Goal: Task Accomplishment & Management: Manage account settings

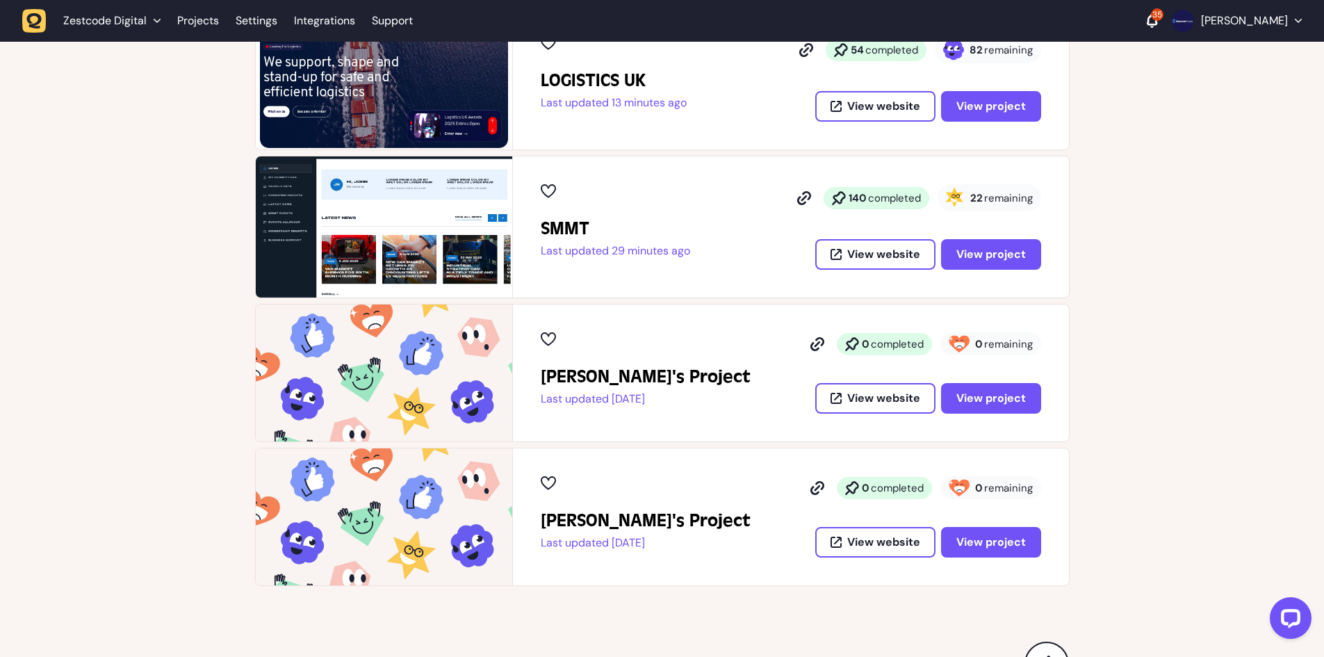
scroll to position [556, 0]
click at [985, 248] on span "View project" at bounding box center [991, 253] width 70 height 11
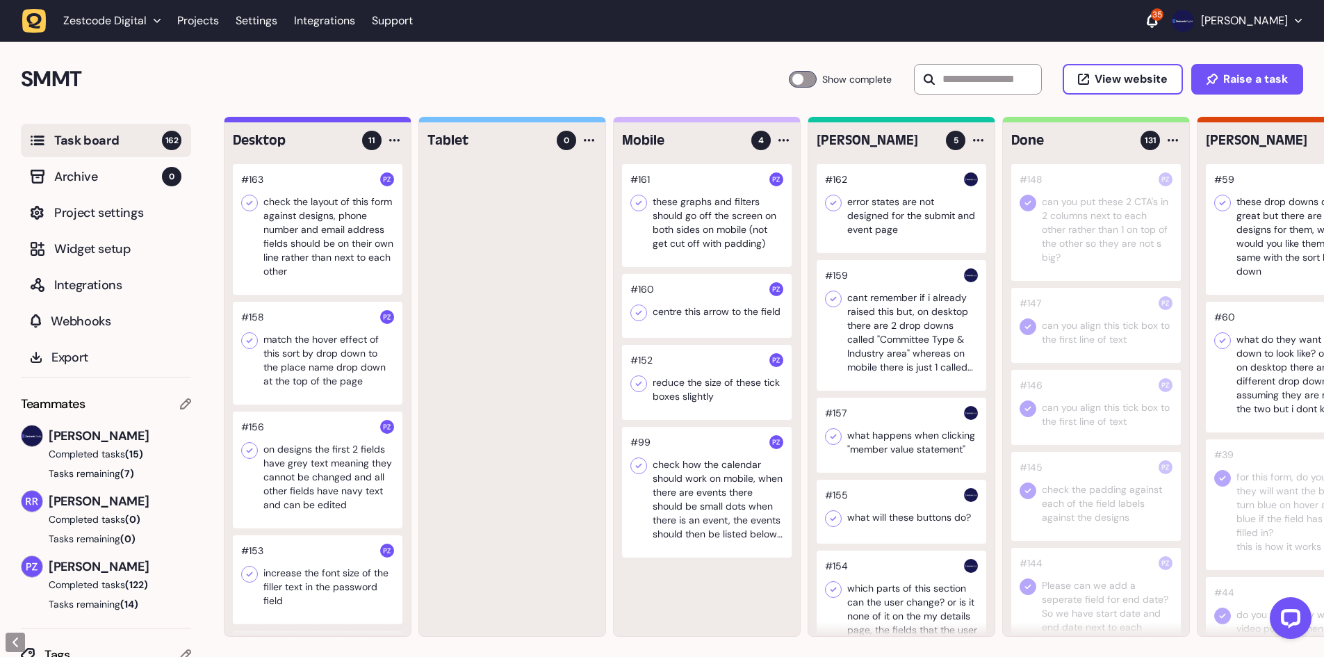
click at [901, 211] on div at bounding box center [902, 208] width 170 height 89
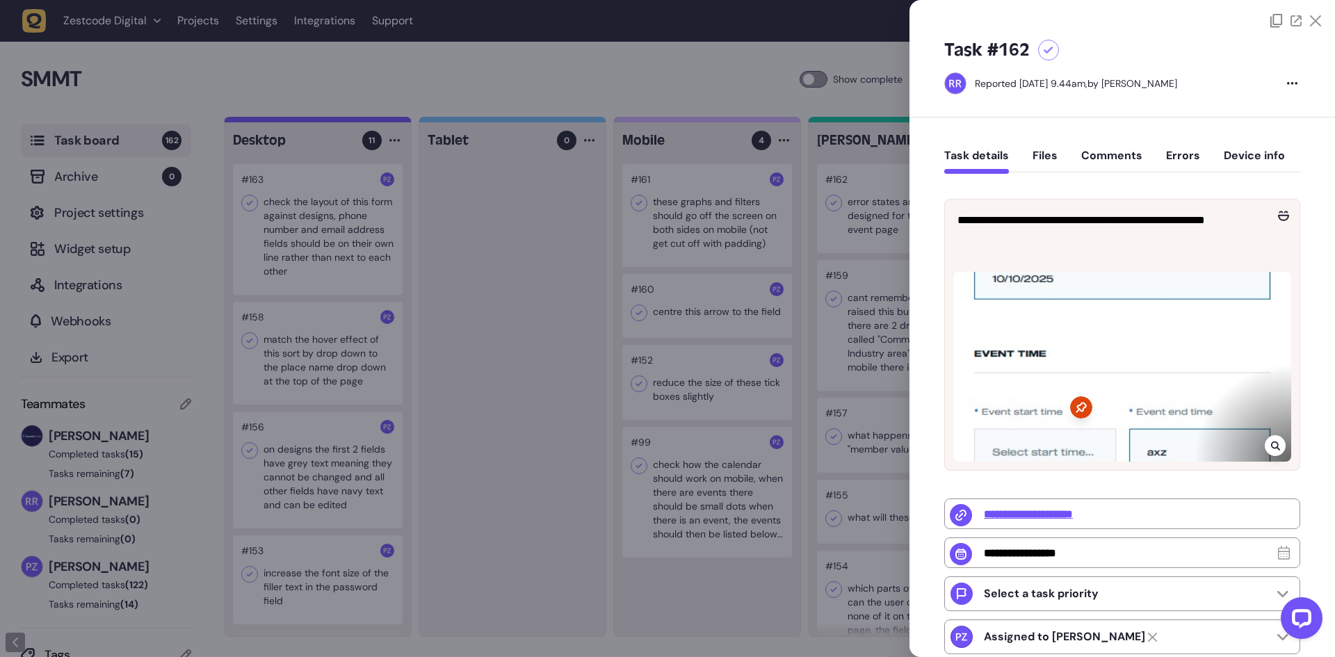
click at [759, 313] on div at bounding box center [667, 328] width 1335 height 657
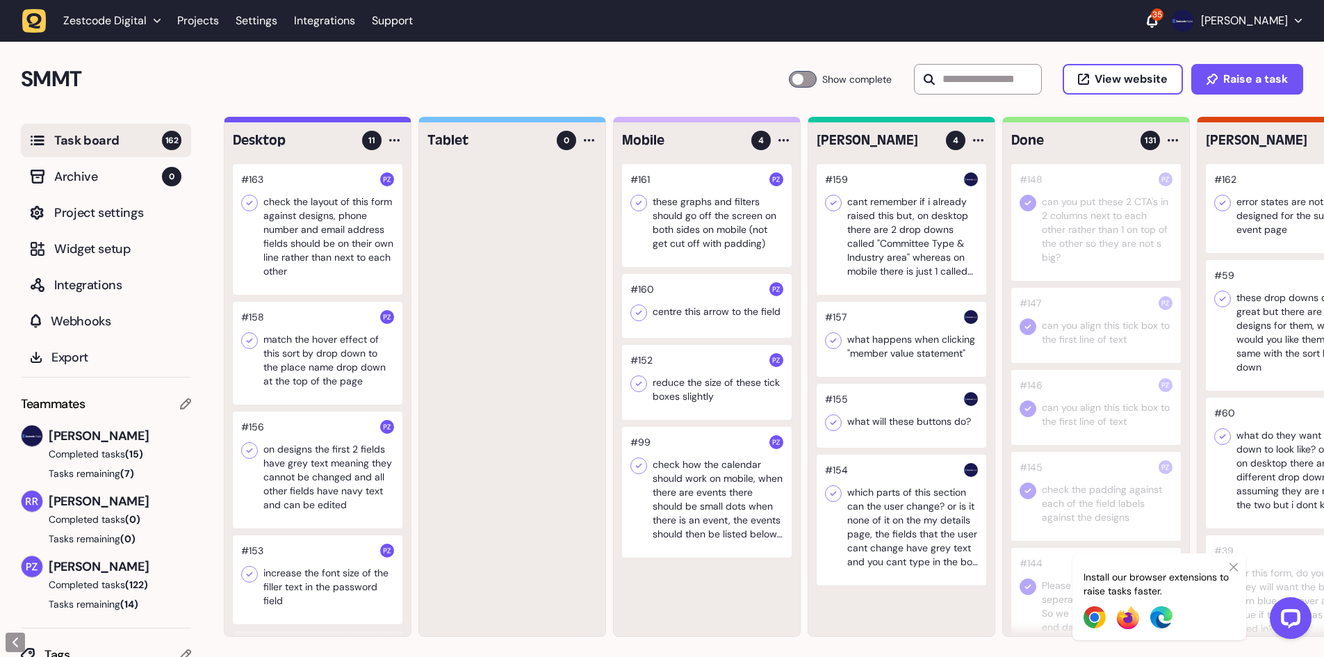
click at [874, 245] on div at bounding box center [902, 229] width 170 height 131
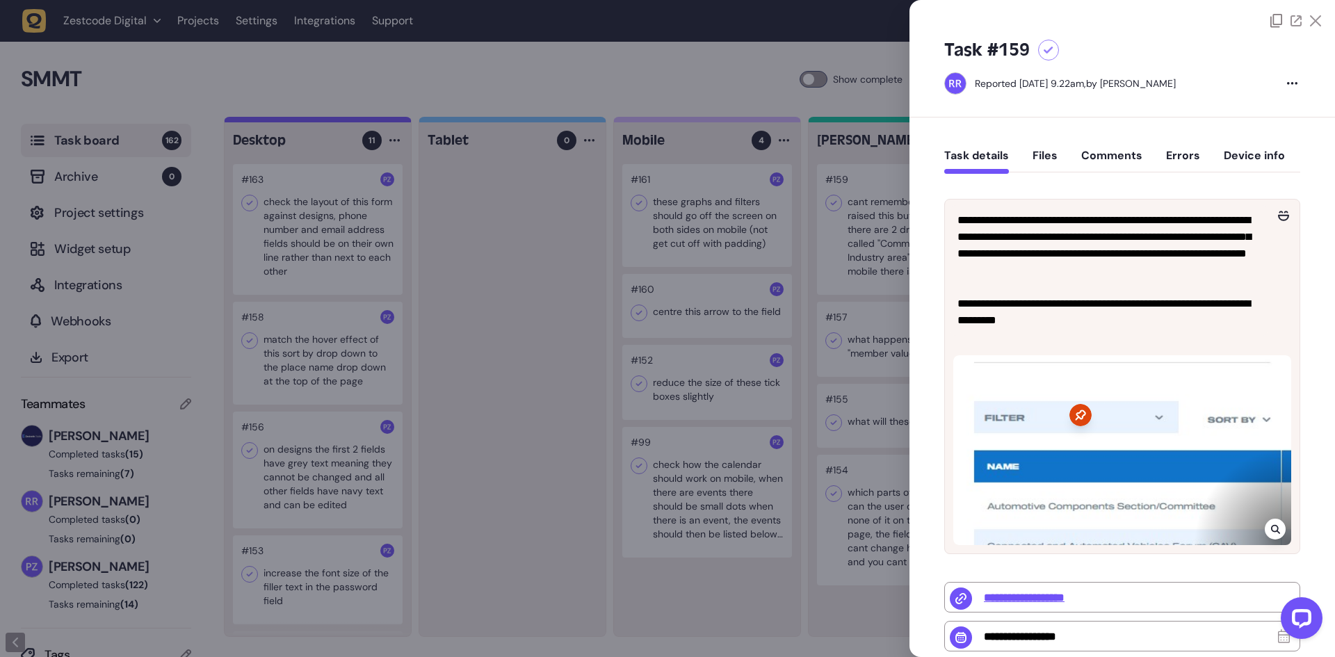
click at [874, 245] on div at bounding box center [667, 328] width 1335 height 657
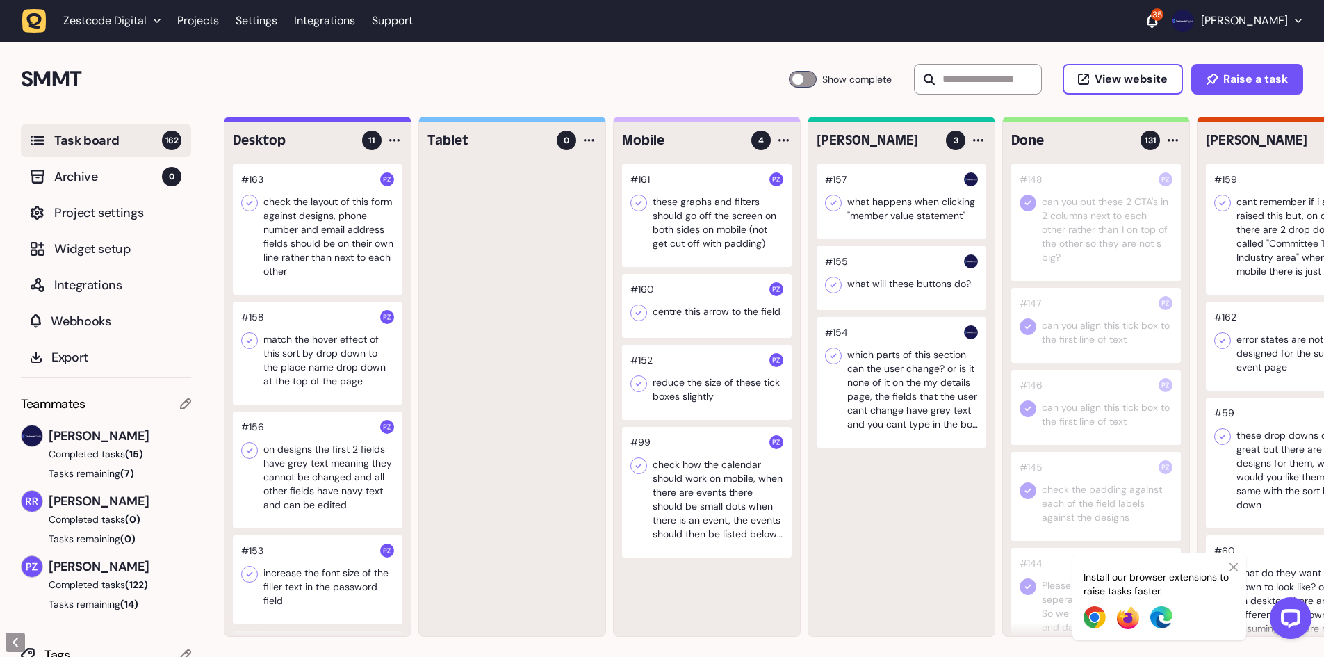
click at [901, 185] on div at bounding box center [902, 201] width 170 height 75
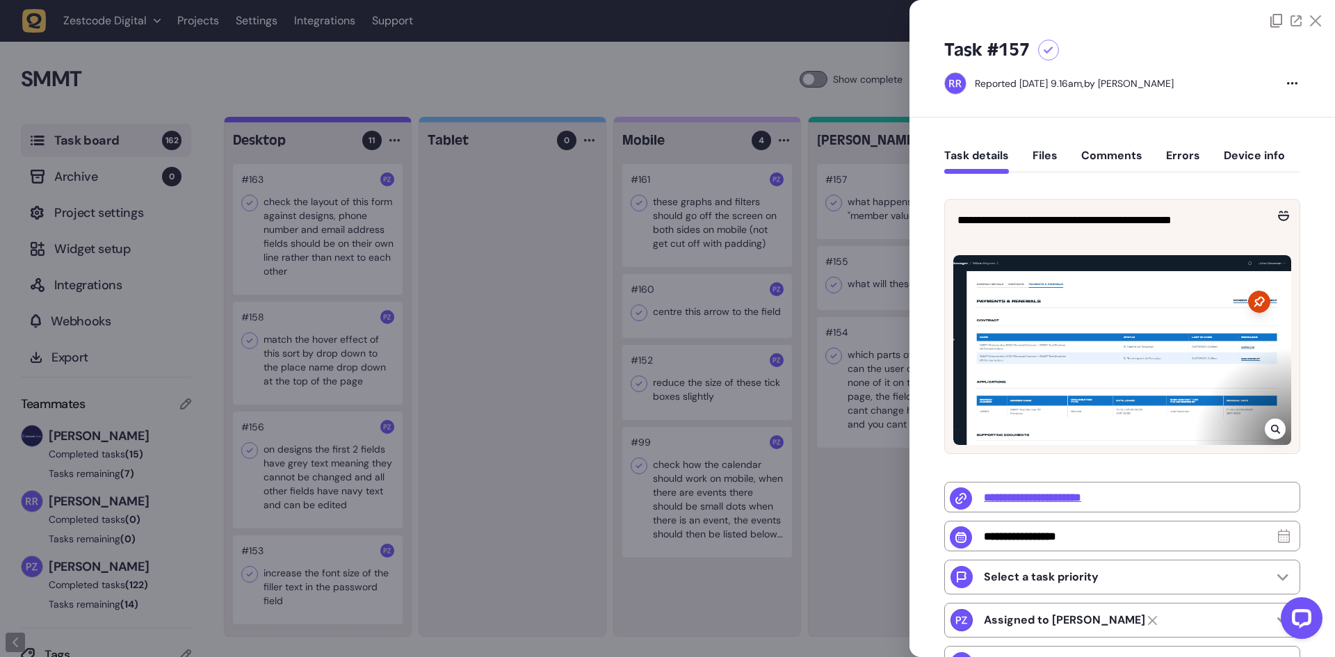
click at [854, 236] on div at bounding box center [667, 328] width 1335 height 657
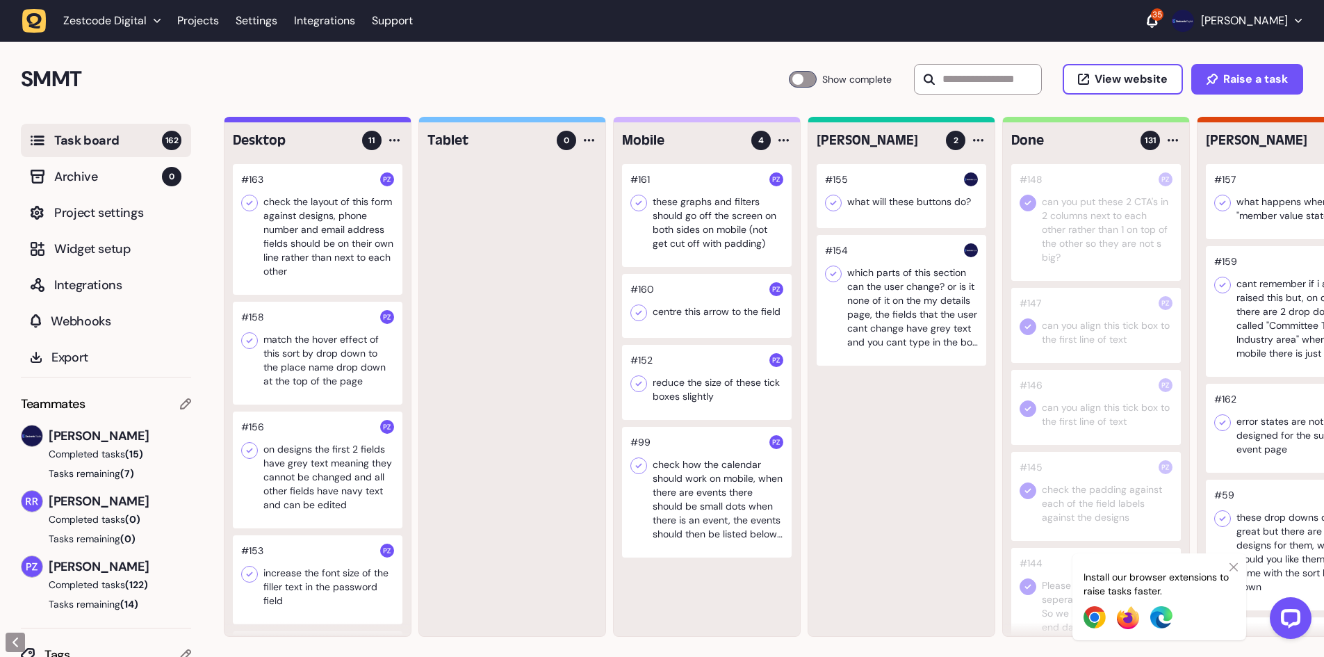
click at [901, 202] on div at bounding box center [902, 196] width 170 height 64
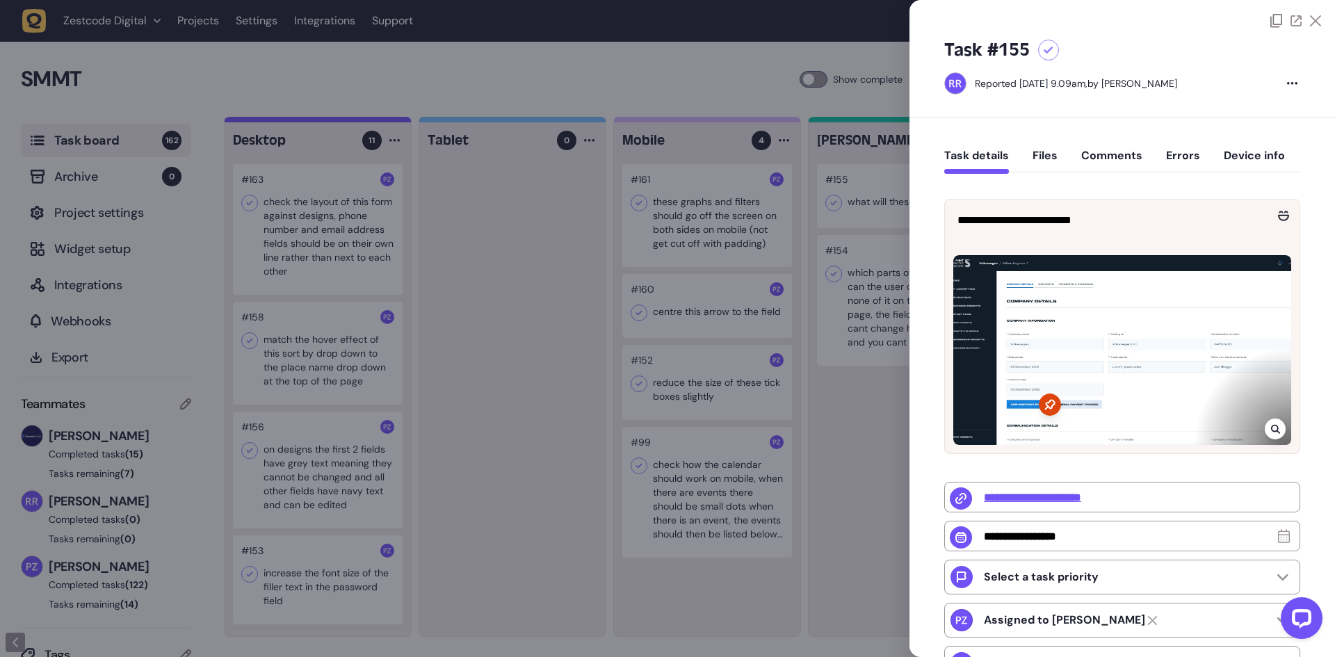
click at [877, 206] on div at bounding box center [667, 328] width 1335 height 657
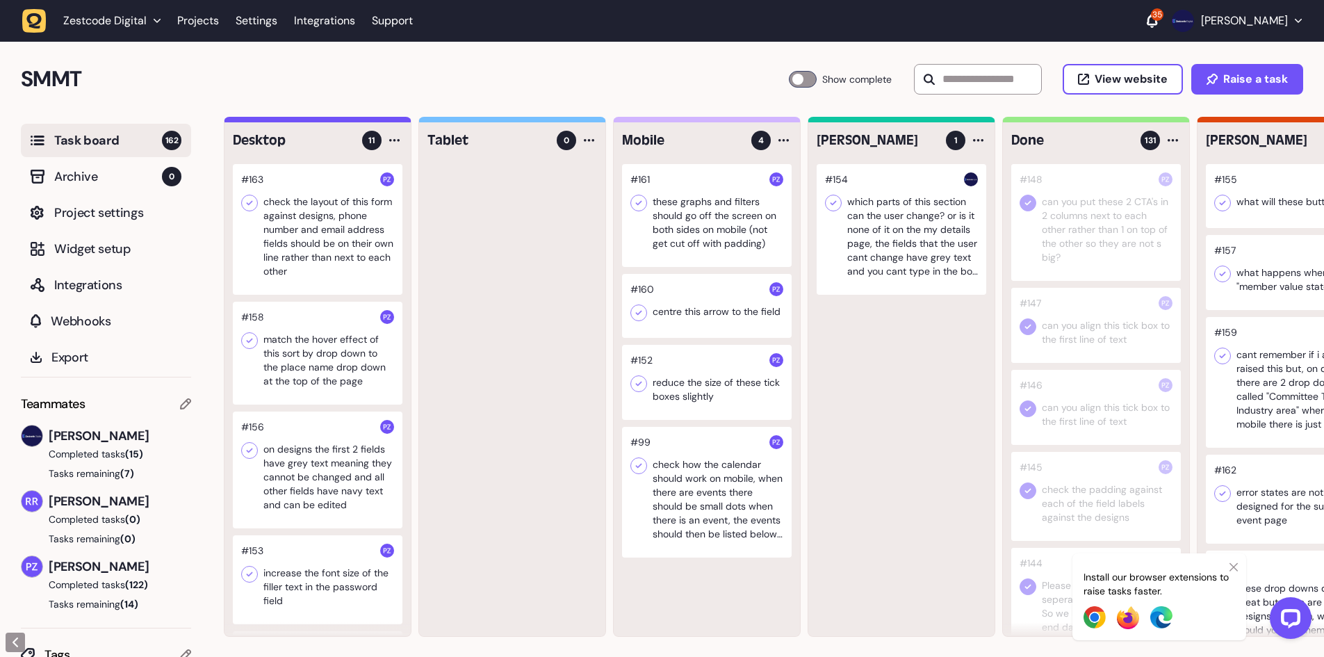
click at [896, 231] on div at bounding box center [902, 229] width 170 height 131
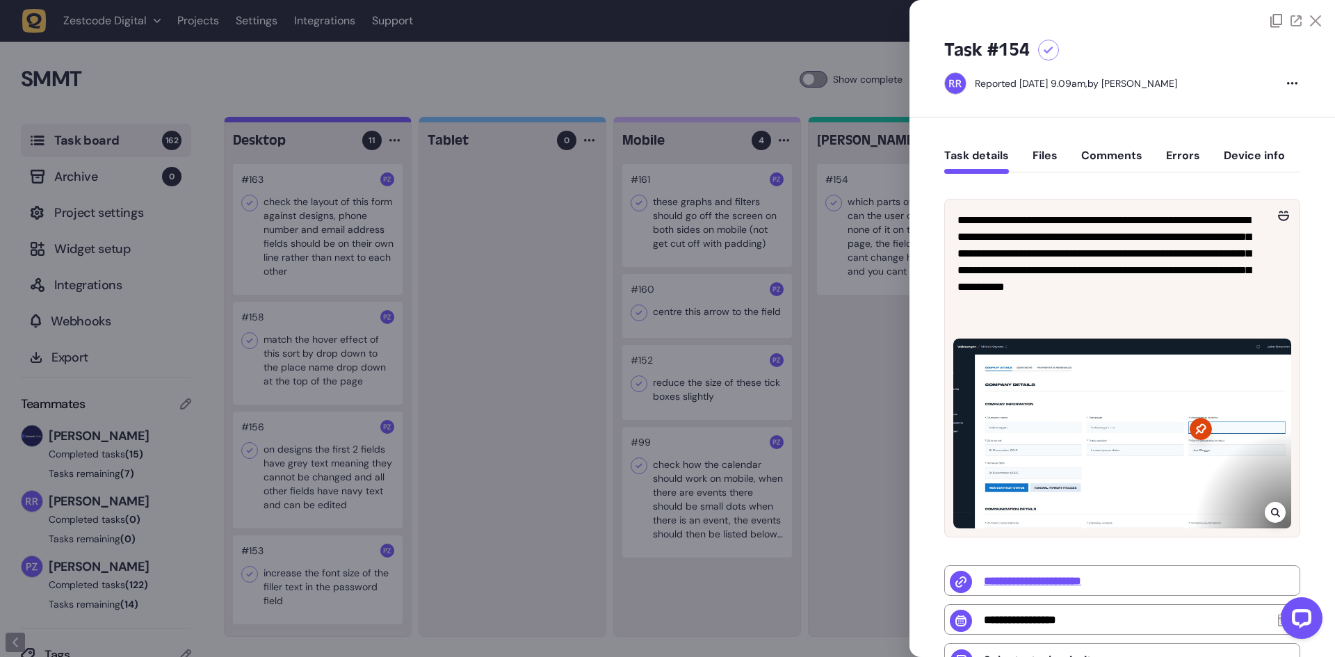
click at [896, 231] on div at bounding box center [667, 328] width 1335 height 657
